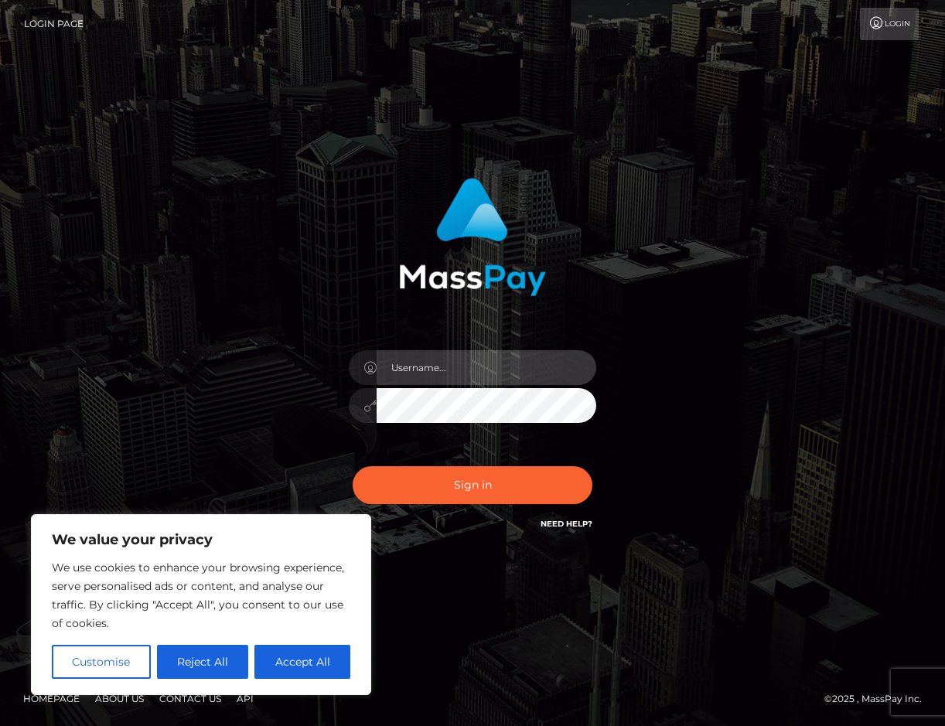
click at [417, 373] on input "text" at bounding box center [486, 367] width 220 height 35
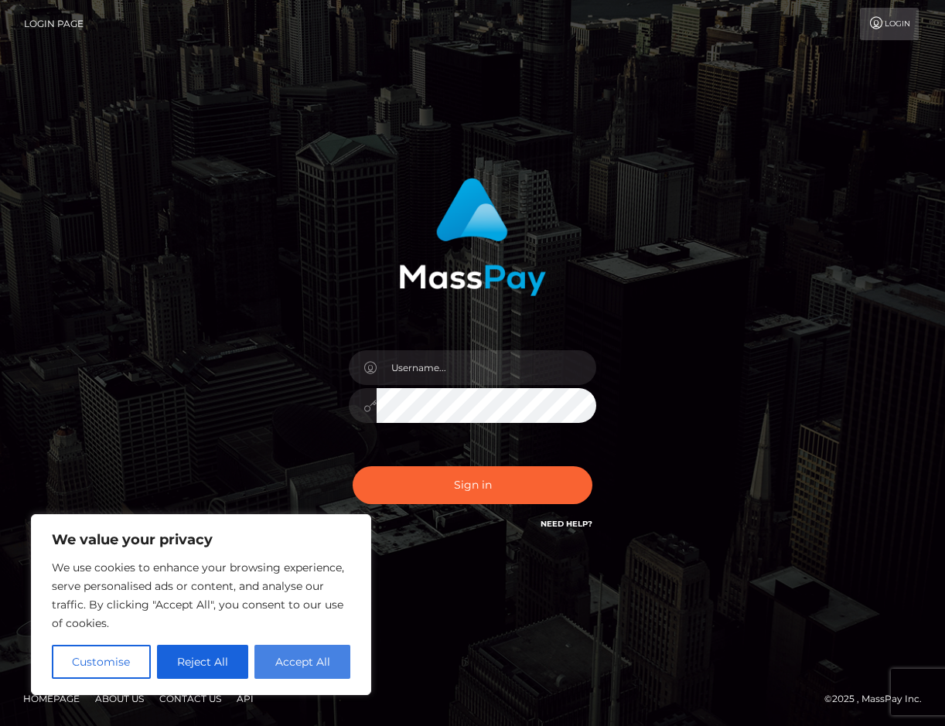
click at [282, 667] on button "Accept All" at bounding box center [302, 662] width 96 height 34
checkbox input "true"
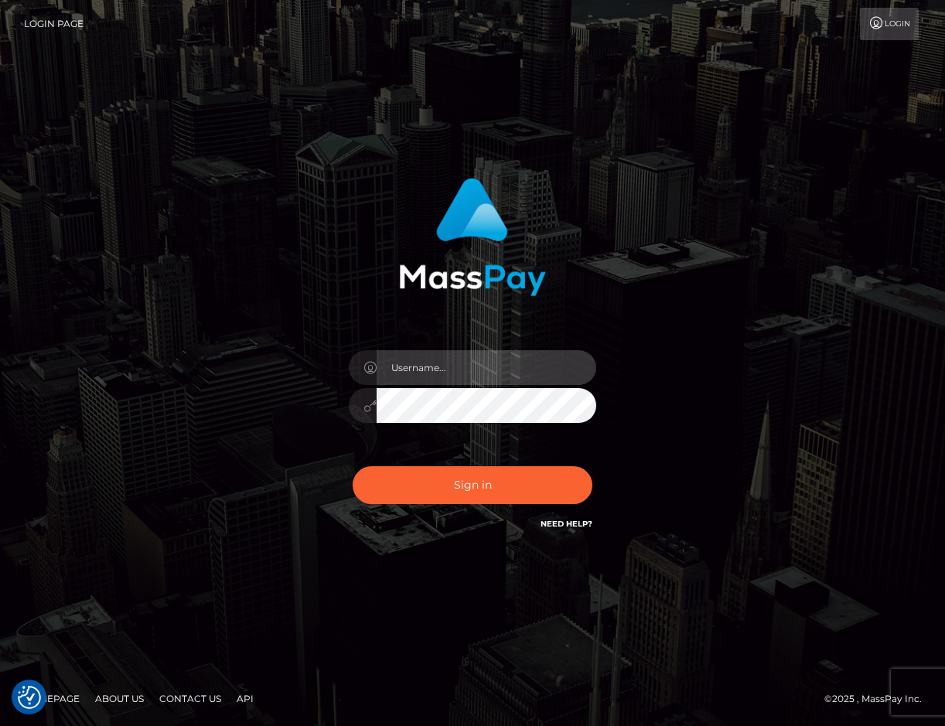
click at [428, 370] on input "text" at bounding box center [486, 367] width 220 height 35
paste input "[PERSON_NAME].FullStop"
click at [392, 365] on input "[PERSON_NAME].FullStop" at bounding box center [486, 367] width 220 height 35
type input "[PERSON_NAME].FullStop"
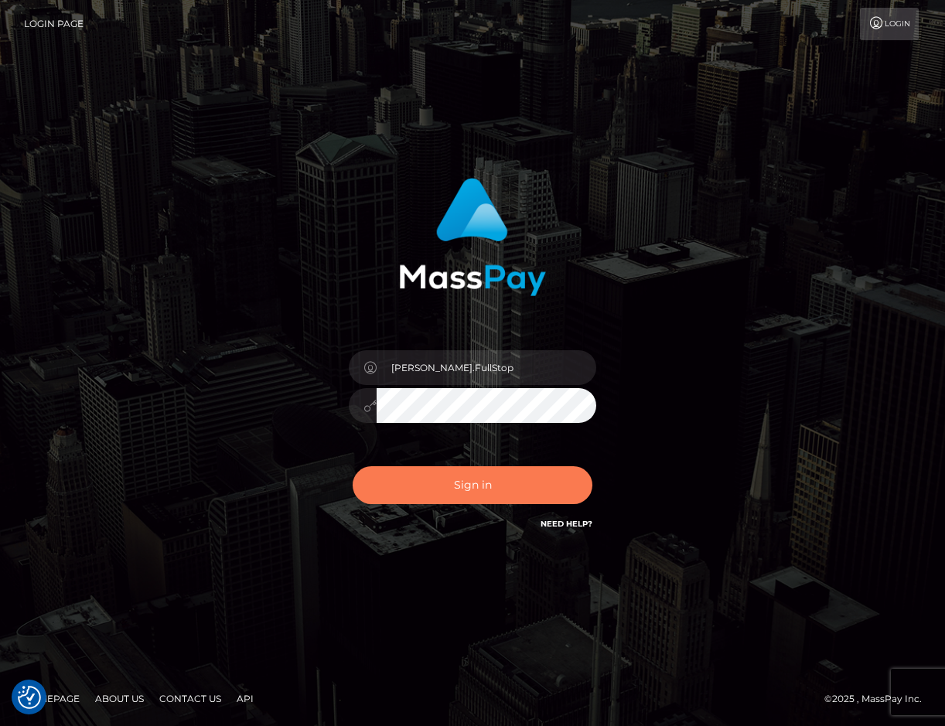
click at [480, 480] on button "Sign in" at bounding box center [472, 485] width 240 height 38
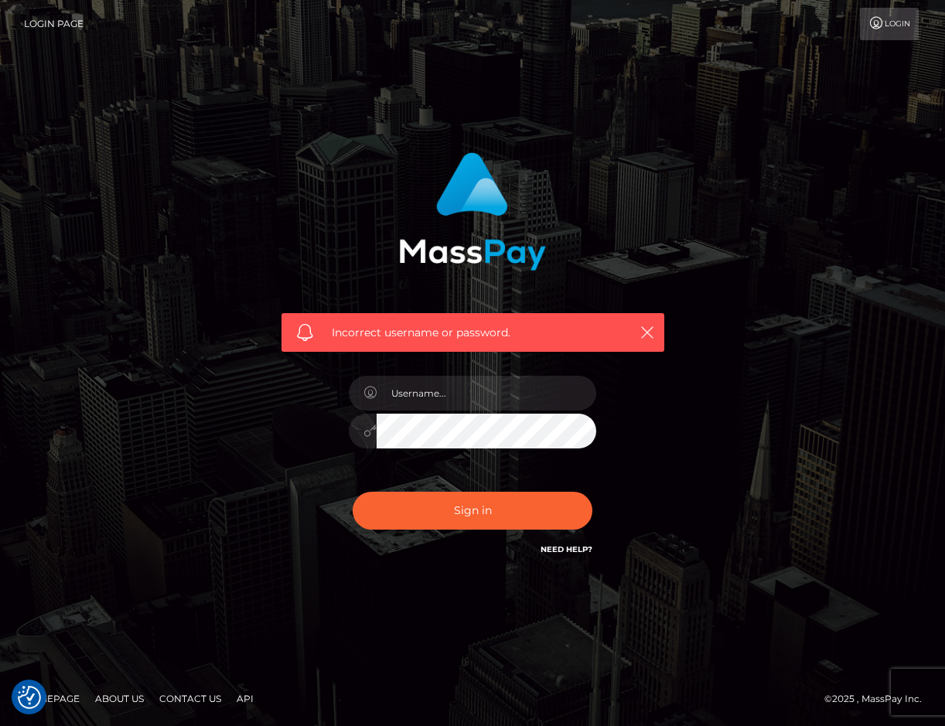
click at [485, 669] on div "Incorrect username or password." at bounding box center [472, 363] width 945 height 676
